Goal: Task Accomplishment & Management: Manage account settings

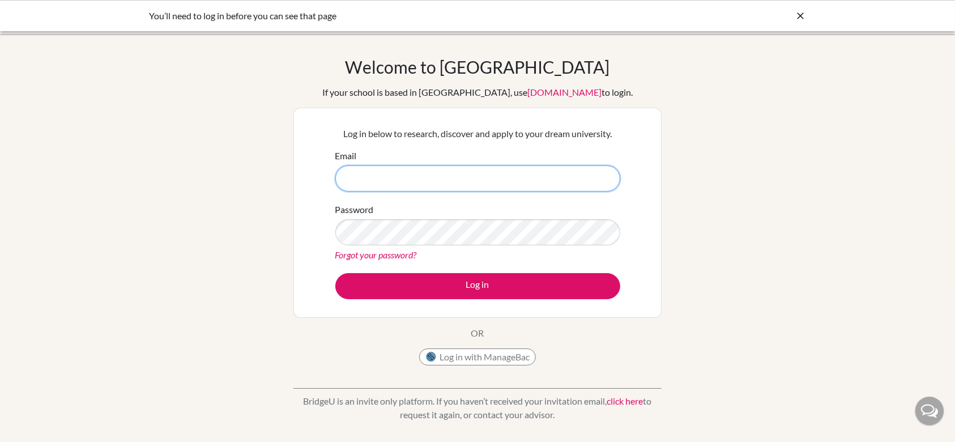
type input "[EMAIL_ADDRESS][DOMAIN_NAME]"
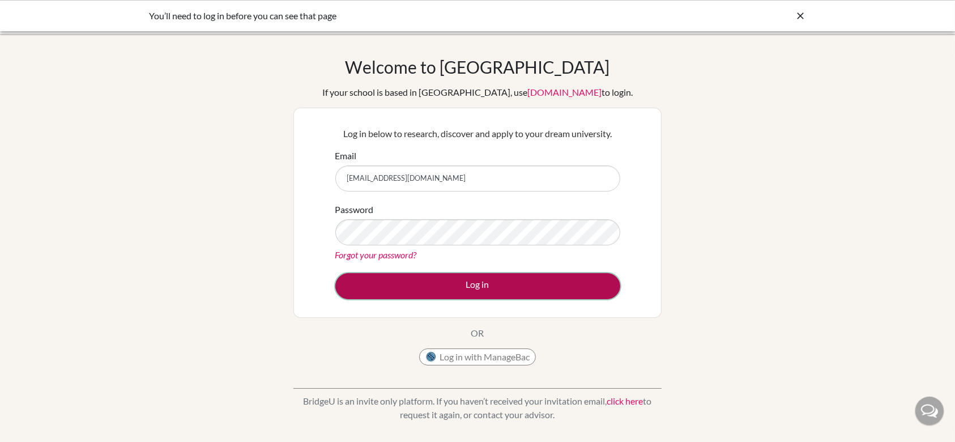
click at [478, 283] on button "Log in" at bounding box center [477, 286] width 285 height 26
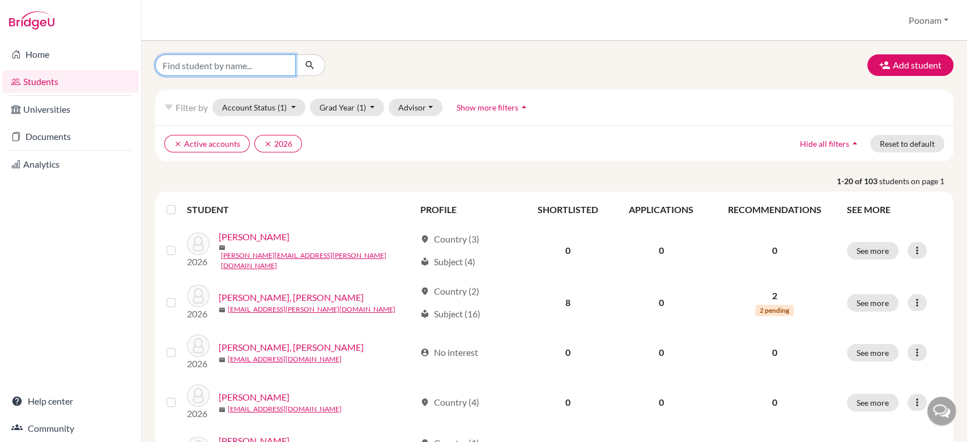
click at [283, 65] on input "Find student by name..." at bounding box center [225, 65] width 140 height 22
type input "[PERSON_NAME]"
click button "submit" at bounding box center [310, 65] width 30 height 22
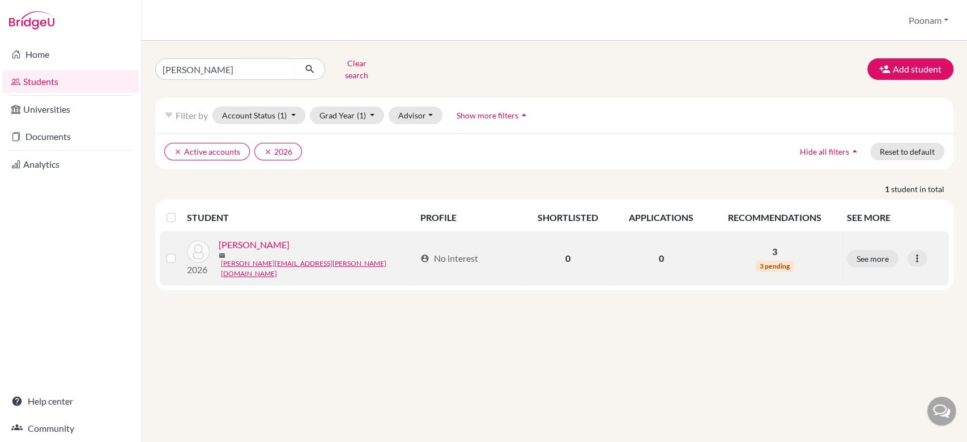
click at [241, 240] on link "[PERSON_NAME]" at bounding box center [254, 245] width 71 height 14
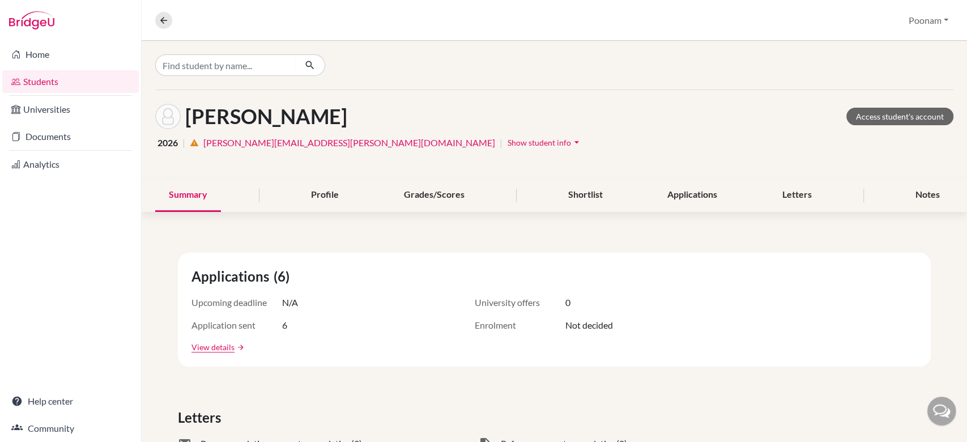
click at [571, 140] on icon "arrow_drop_down" at bounding box center [576, 142] width 11 height 11
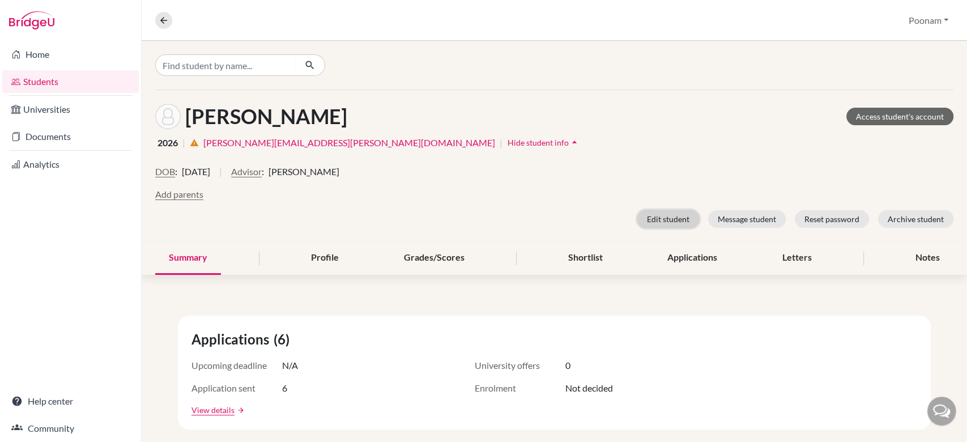
click at [653, 222] on button "Edit student" at bounding box center [668, 219] width 62 height 18
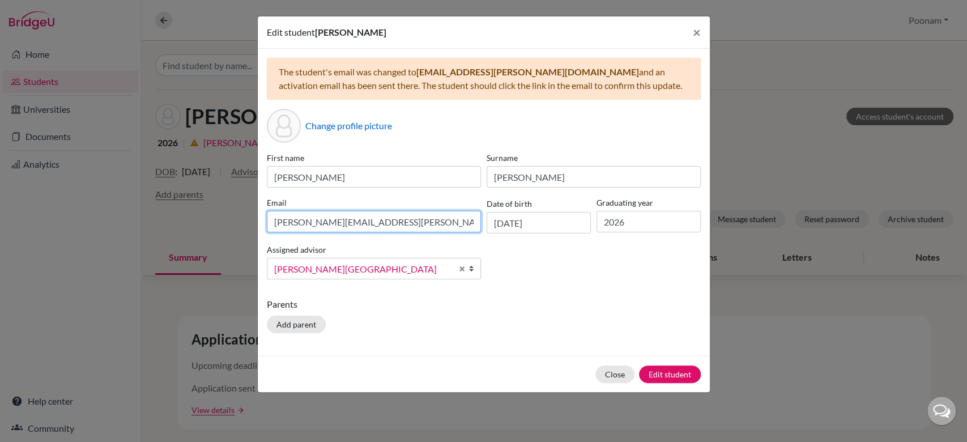
click at [348, 215] on input "[PERSON_NAME][EMAIL_ADDRESS][PERSON_NAME][DOMAIN_NAME]" at bounding box center [374, 222] width 214 height 22
type input "[EMAIL_ADDRESS][PERSON_NAME][DOMAIN_NAME]"
click at [590, 301] on p "Parents" at bounding box center [484, 304] width 434 height 14
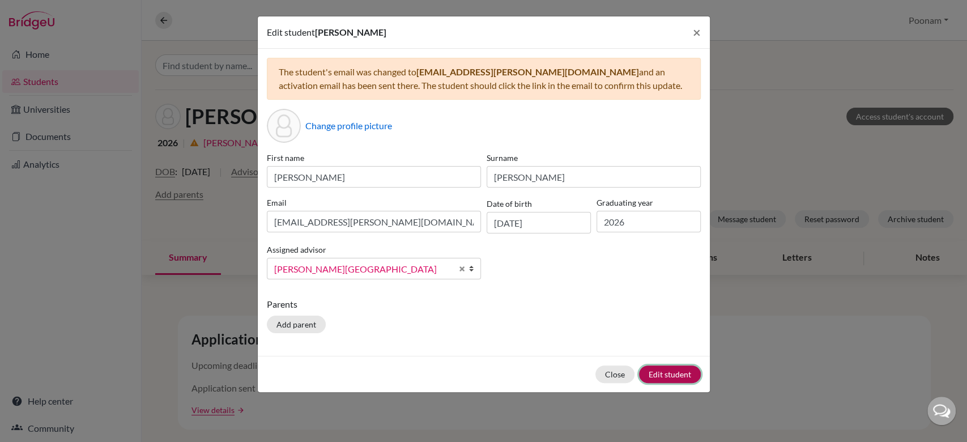
click at [677, 370] on button "Edit student" at bounding box center [670, 374] width 62 height 18
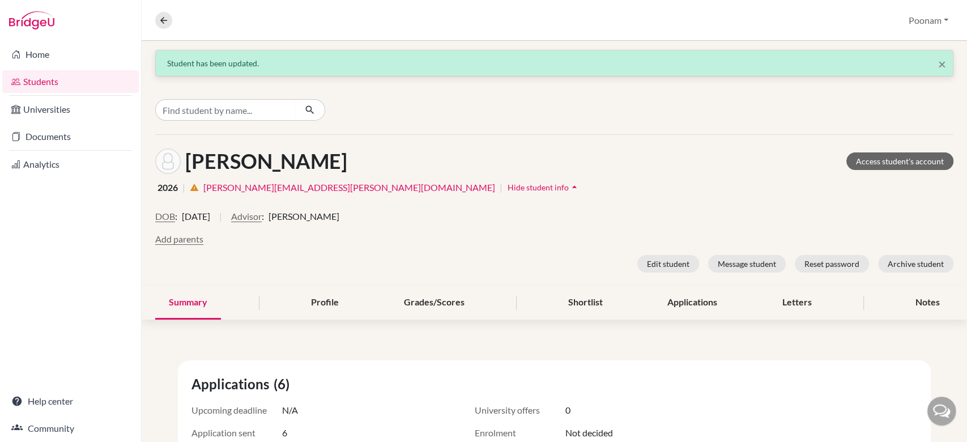
click at [500, 139] on div "[PERSON_NAME] Access student's account 2026 | warning [PERSON_NAME][EMAIL_ADDRE…" at bounding box center [554, 210] width 825 height 151
click at [55, 83] on link "Students" at bounding box center [70, 81] width 137 height 23
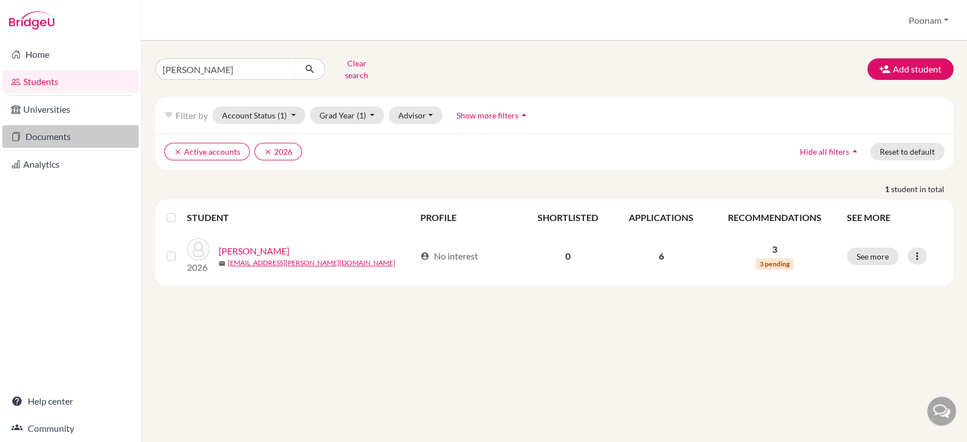
click at [27, 138] on link "Documents" at bounding box center [70, 136] width 137 height 23
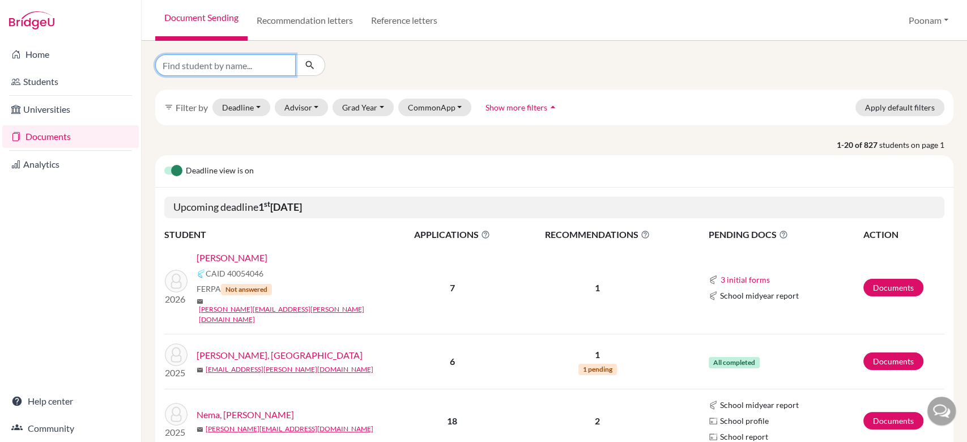
click at [267, 69] on input "Find student by name..." at bounding box center [225, 65] width 140 height 22
type input "anusha"
click button "submit" at bounding box center [310, 65] width 30 height 22
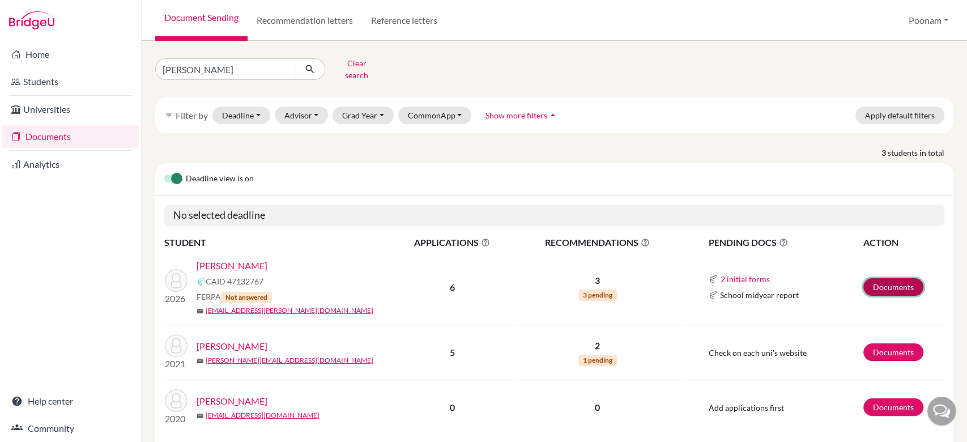
click at [888, 278] on link "Documents" at bounding box center [893, 287] width 60 height 18
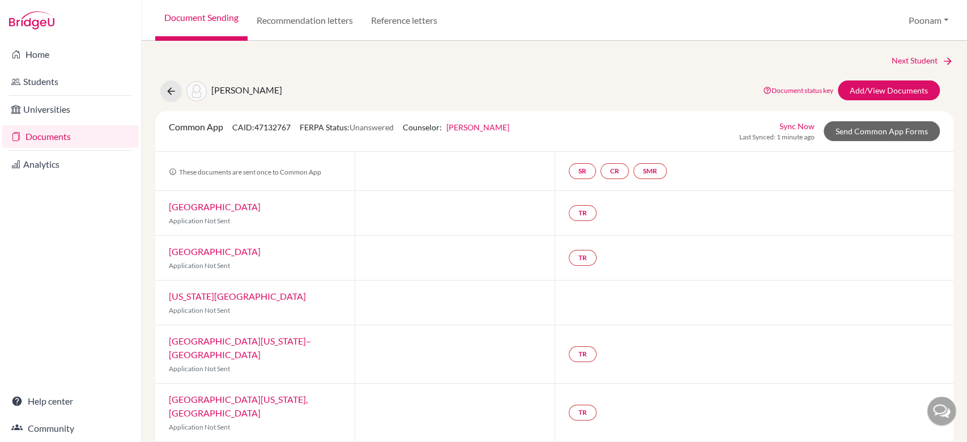
scroll to position [29, 0]
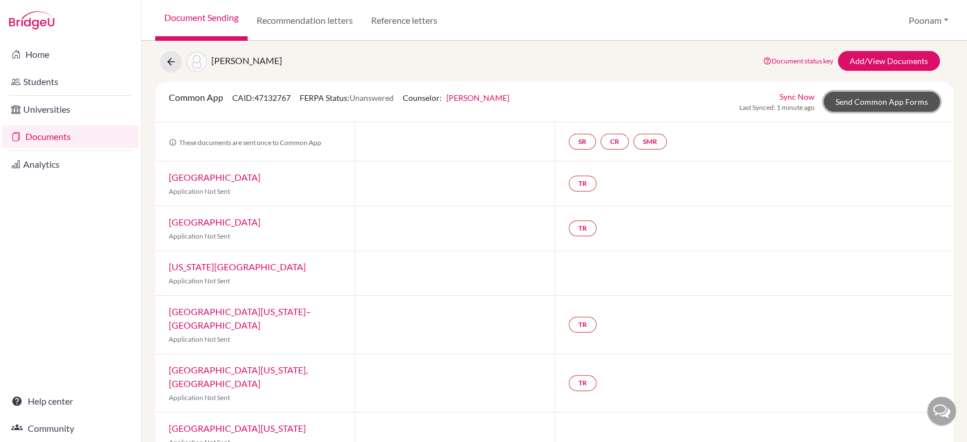
click at [858, 97] on link "Send Common App Forms" at bounding box center [882, 102] width 116 height 20
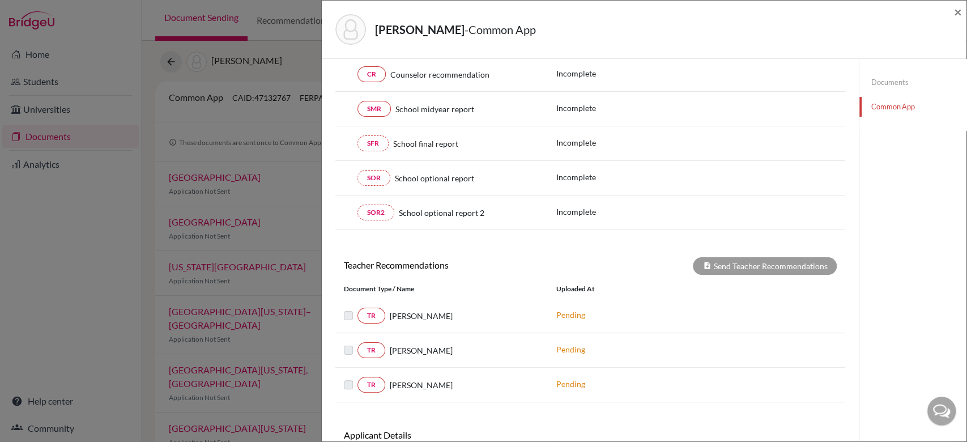
scroll to position [284, 0]
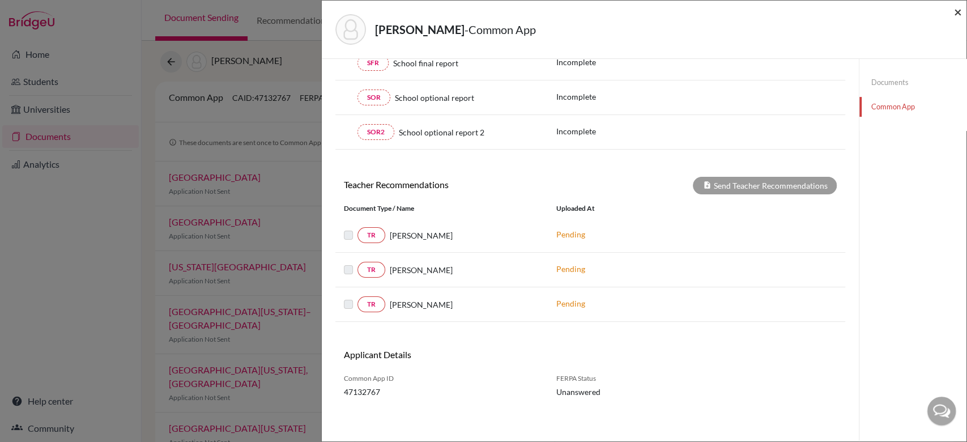
click at [960, 12] on span "×" at bounding box center [958, 11] width 8 height 16
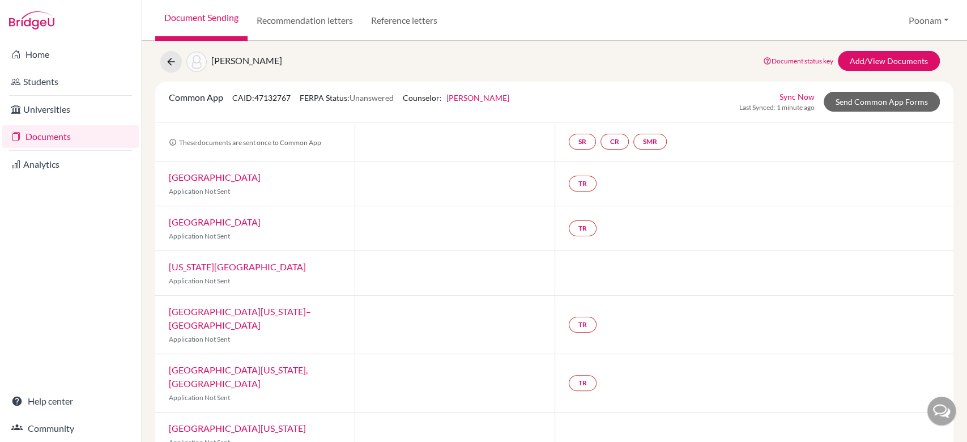
click at [380, 285] on div at bounding box center [454, 273] width 199 height 44
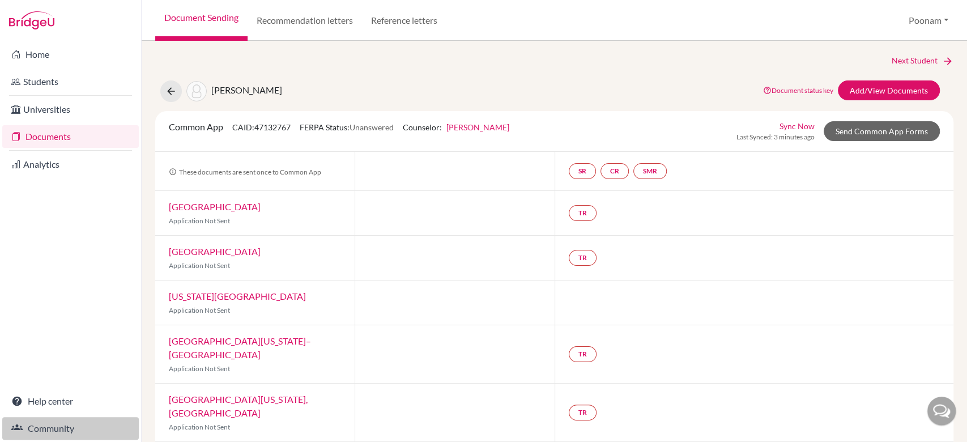
click at [67, 421] on link "Community" at bounding box center [70, 428] width 137 height 23
